Goal: Information Seeking & Learning: Learn about a topic

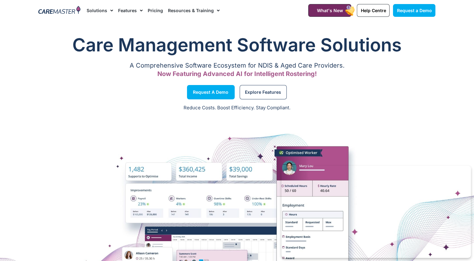
click at [65, 11] on img at bounding box center [59, 10] width 42 height 9
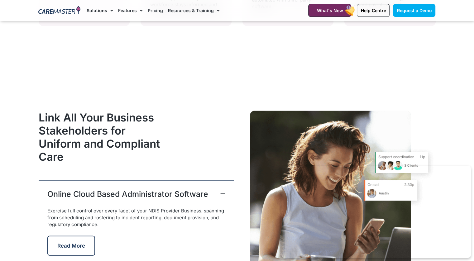
scroll to position [1440, 0]
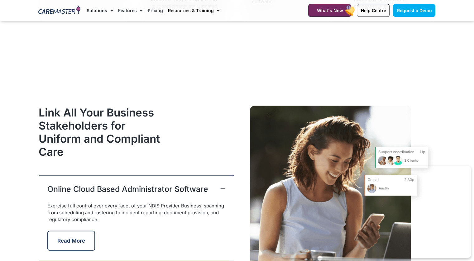
click at [186, 8] on link "Resources & Training" at bounding box center [194, 10] width 52 height 21
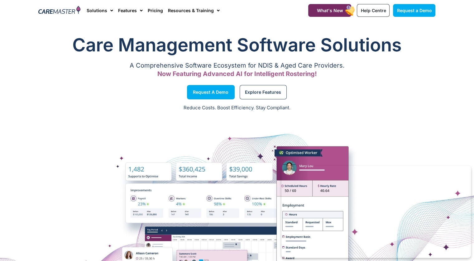
scroll to position [1, 0]
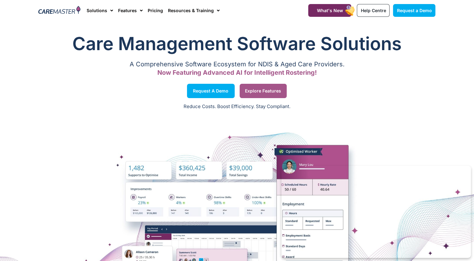
click at [270, 92] on span "Explore Features" at bounding box center [263, 90] width 36 height 3
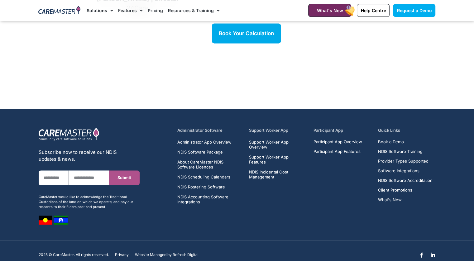
scroll to position [915, 0]
click at [258, 139] on span "Support Worker App Overview" at bounding box center [277, 144] width 57 height 10
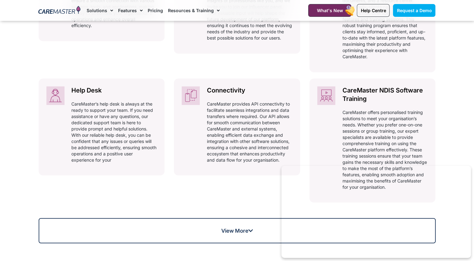
scroll to position [404, 0]
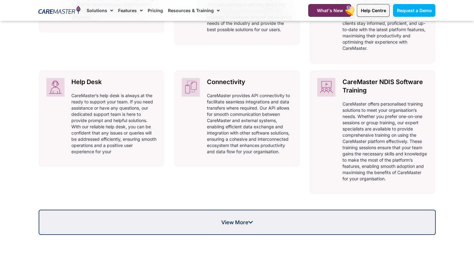
click at [277, 223] on span "View More" at bounding box center [236, 222] width 395 height 5
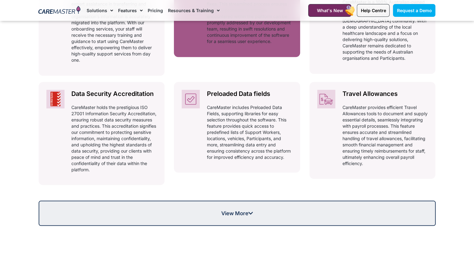
scroll to position [646, 0]
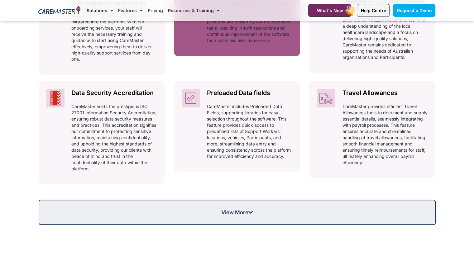
click at [226, 212] on span "View More" at bounding box center [237, 212] width 32 height 5
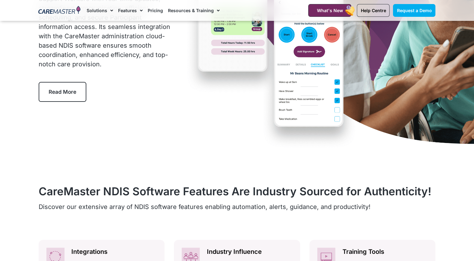
scroll to position [0, 0]
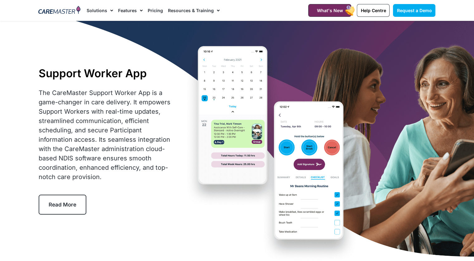
click at [194, 13] on link "Resources & Training" at bounding box center [194, 10] width 52 height 21
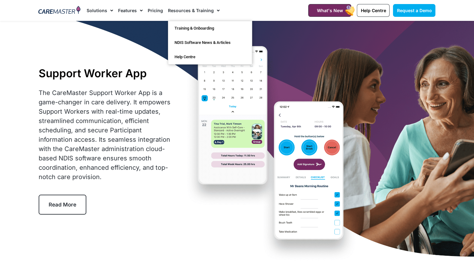
click at [190, 15] on link "Resources & Training" at bounding box center [194, 10] width 52 height 21
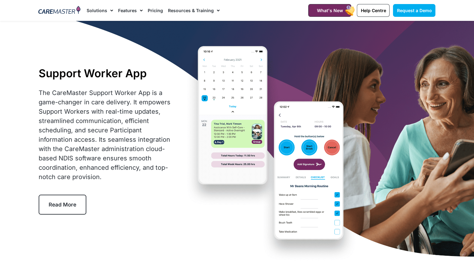
click at [188, 12] on link "Resources & Training" at bounding box center [194, 10] width 52 height 21
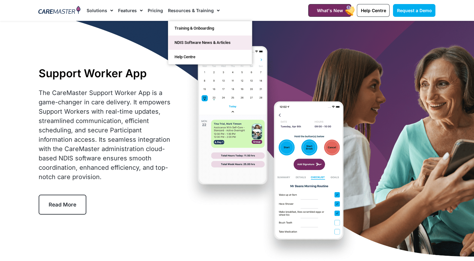
click at [199, 40] on link "NDIS Software News & Articles" at bounding box center [209, 42] width 83 height 14
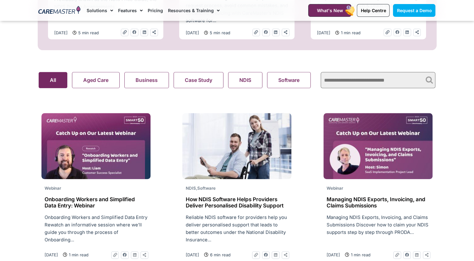
scroll to position [405, 0]
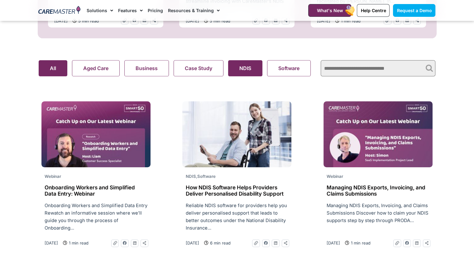
click at [255, 71] on button "NDIS" at bounding box center [245, 68] width 34 height 16
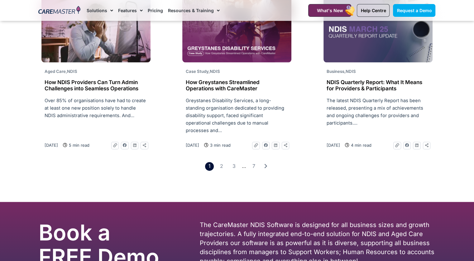
scroll to position [903, 0]
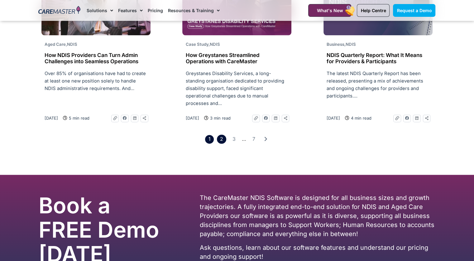
click at [223, 144] on link "Page 2" at bounding box center [221, 139] width 9 height 9
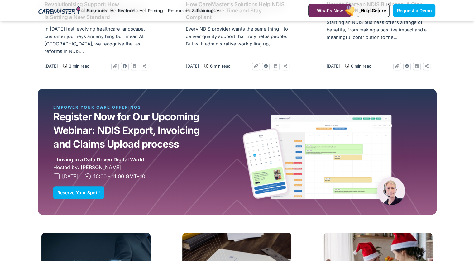
scroll to position [529, 0]
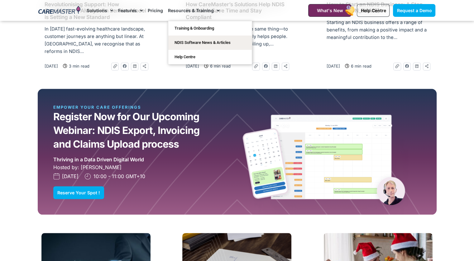
click at [181, 9] on link "Resources & Training" at bounding box center [194, 10] width 52 height 21
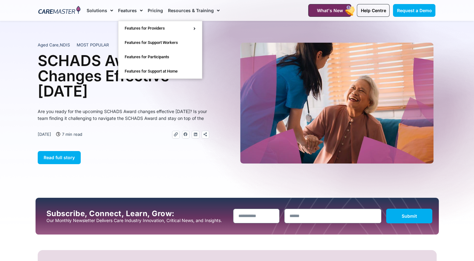
click at [133, 11] on link "Features" at bounding box center [130, 10] width 25 height 21
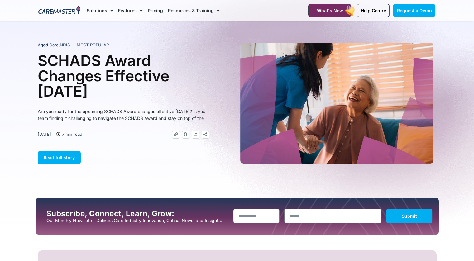
click at [133, 11] on link "Features" at bounding box center [130, 10] width 25 height 21
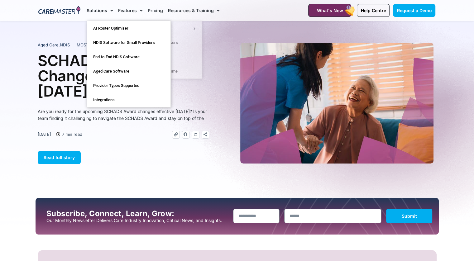
click at [99, 9] on link "Solutions" at bounding box center [100, 10] width 26 height 21
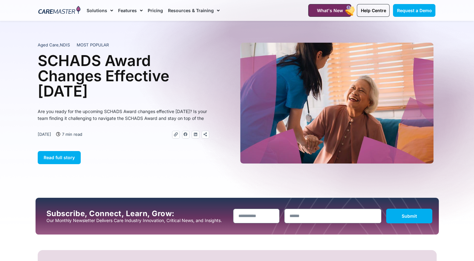
click at [99, 9] on link "Solutions" at bounding box center [100, 10] width 26 height 21
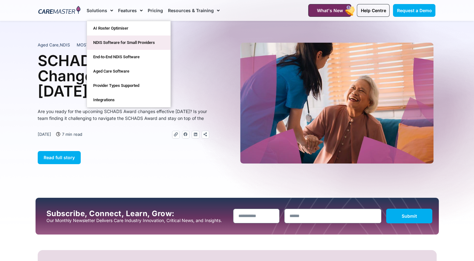
click at [126, 44] on link "NDIS Software for Small Providers" at bounding box center [128, 42] width 83 height 14
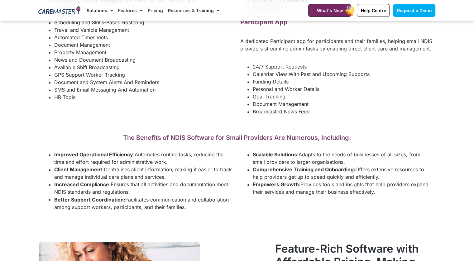
scroll to position [1059, 0]
